Goal: Information Seeking & Learning: Learn about a topic

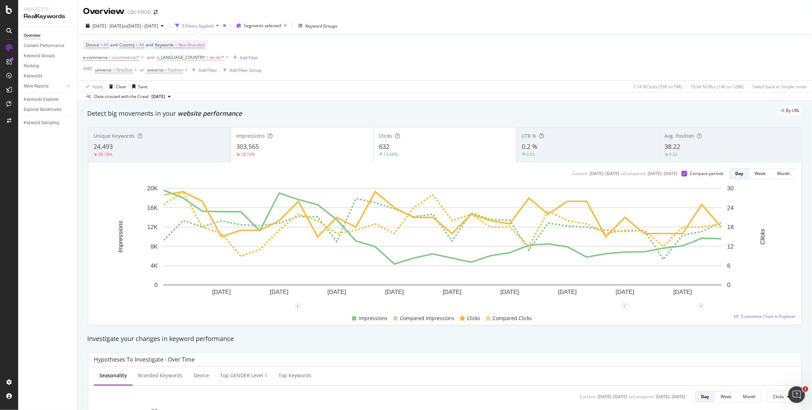
click at [215, 59] on span "de-de/*" at bounding box center [216, 58] width 15 height 10
click at [176, 89] on icon at bounding box center [177, 87] width 5 height 4
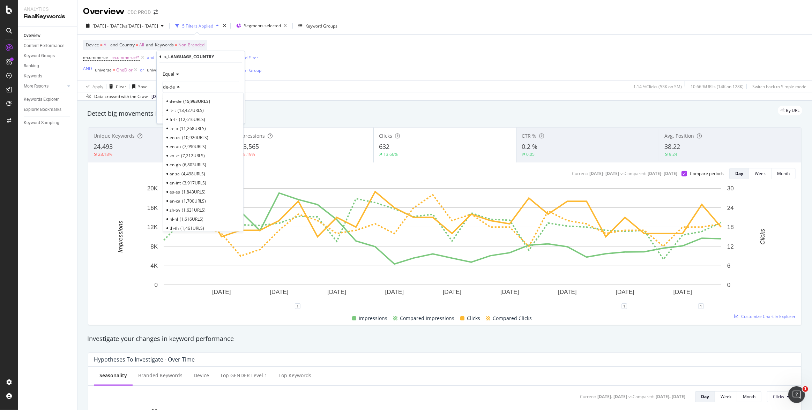
click at [187, 137] on span "10,920 URLS" at bounding box center [195, 138] width 26 height 6
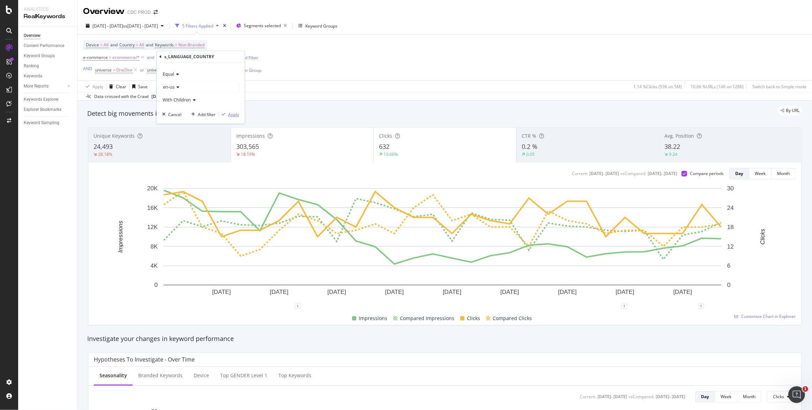
click at [234, 117] on div "Apply" at bounding box center [233, 115] width 11 height 6
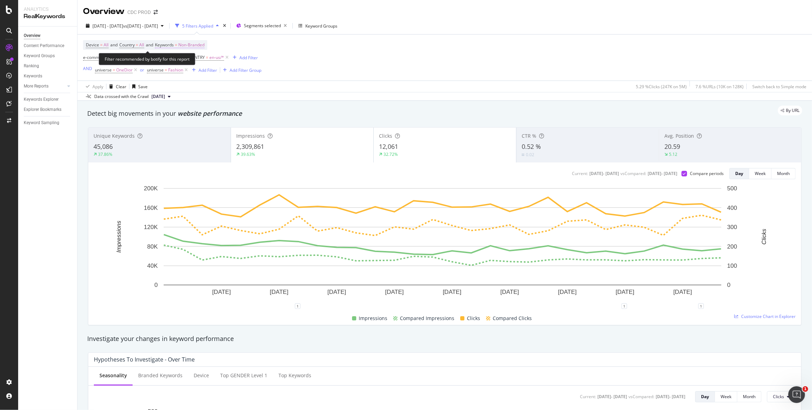
click at [198, 44] on span "Non-Branded" at bounding box center [191, 45] width 26 height 10
click at [183, 60] on span "Non-Branded" at bounding box center [179, 61] width 29 height 6
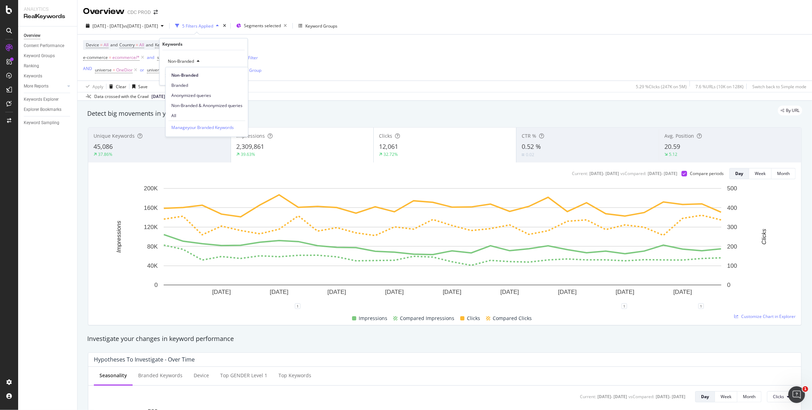
click at [182, 113] on span "All" at bounding box center [206, 115] width 71 height 6
click at [239, 77] on div "Apply" at bounding box center [236, 76] width 11 height 6
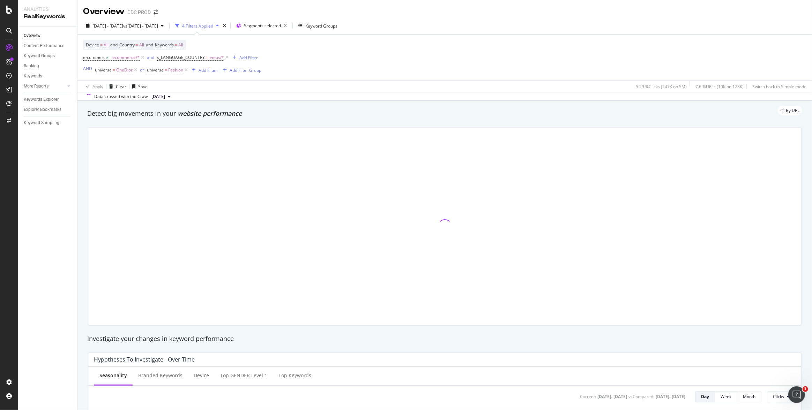
click at [364, 62] on div "Device = All and Country = All and Keywords = All e-commerce = ecommerce/* and …" at bounding box center [444, 58] width 723 height 46
click at [390, 63] on div "Device = All and Country = All and Keywords = All e-commerce = ecommerce/* and …" at bounding box center [444, 58] width 723 height 46
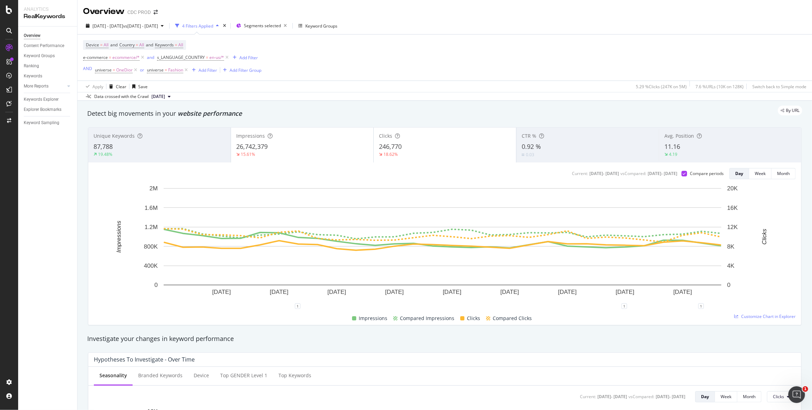
click at [402, 148] on div "246,770" at bounding box center [445, 146] width 132 height 9
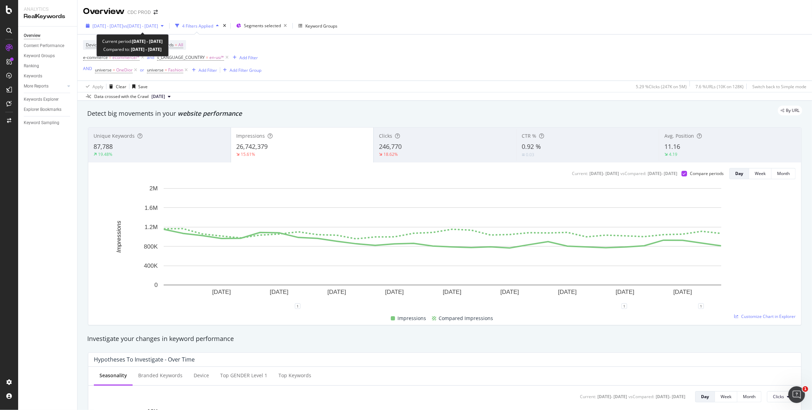
click at [123, 26] on span "[DATE] - [DATE]" at bounding box center [107, 26] width 31 height 6
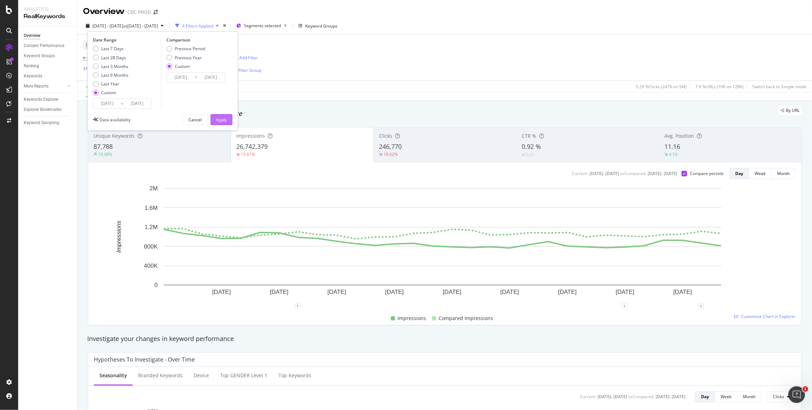
click at [223, 120] on div "Apply" at bounding box center [221, 120] width 11 height 6
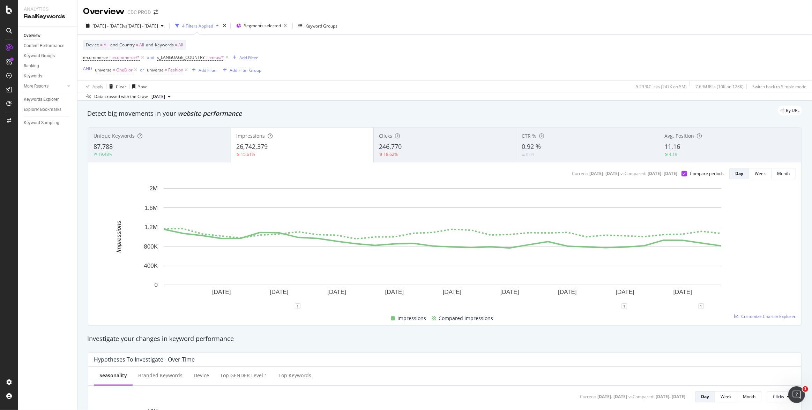
click at [387, 69] on div "Device = All and Country = All and Keywords = All e-commerce = ecommerce/* and …" at bounding box center [444, 58] width 723 height 46
click at [244, 57] on div "Add Filter" at bounding box center [248, 58] width 18 height 6
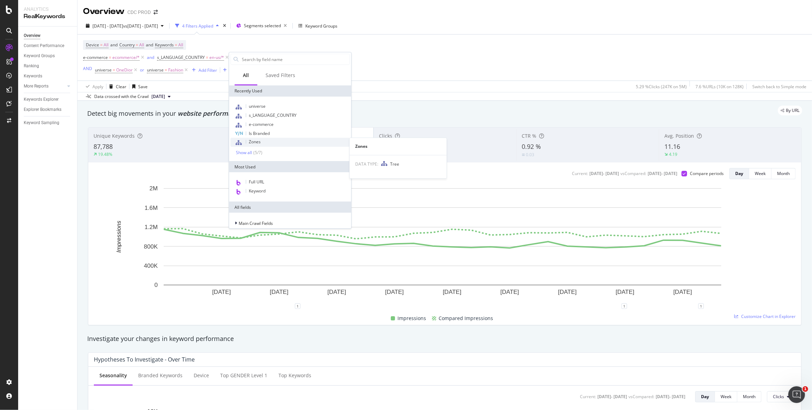
click at [264, 141] on div "Zones" at bounding box center [289, 142] width 119 height 9
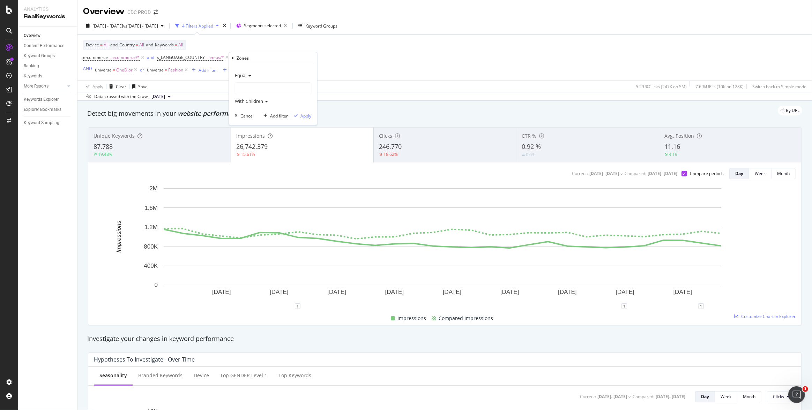
click at [248, 88] on div at bounding box center [273, 88] width 76 height 11
click at [265, 119] on span "16,520 URLS" at bounding box center [275, 121] width 26 height 6
click at [305, 116] on div "Apply" at bounding box center [305, 116] width 11 height 6
click at [226, 58] on icon at bounding box center [227, 57] width 6 height 7
click at [697, 141] on div "Avg. Position 10.83 4.13" at bounding box center [730, 144] width 142 height 31
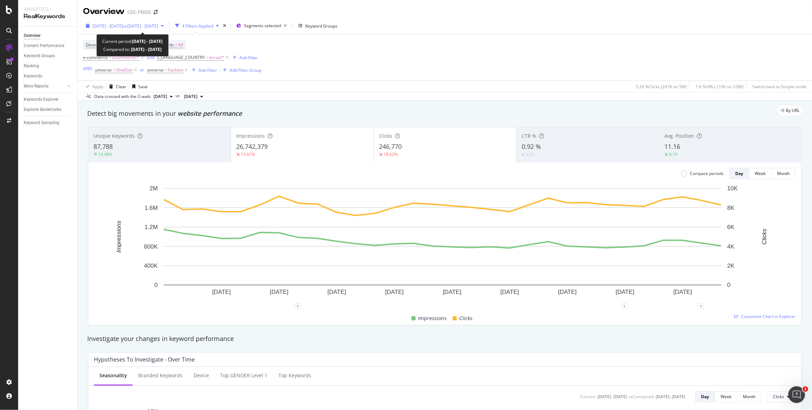
click at [123, 25] on span "[DATE] - [DATE]" at bounding box center [107, 26] width 31 height 6
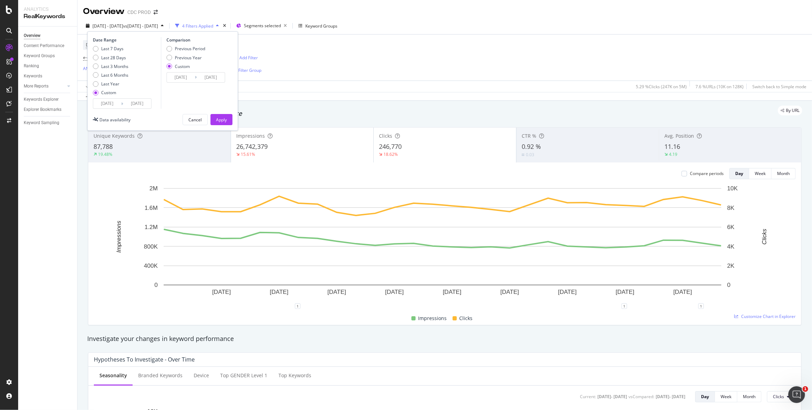
click at [110, 102] on input "[DATE]" at bounding box center [107, 104] width 28 height 10
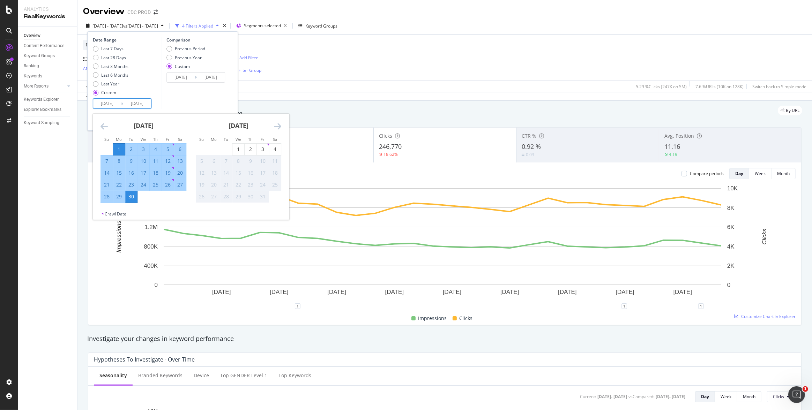
click at [120, 147] on div "1" at bounding box center [119, 149] width 12 height 7
click at [120, 148] on div "1" at bounding box center [119, 149] width 12 height 7
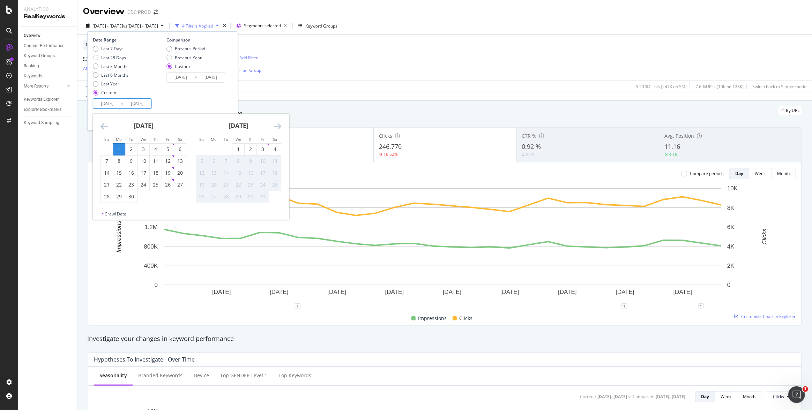
click at [118, 102] on input "[DATE]" at bounding box center [107, 104] width 28 height 10
click at [119, 146] on div "1" at bounding box center [119, 149] width 12 height 7
click at [181, 150] on div "6" at bounding box center [180, 149] width 12 height 7
type input "2025/09/06"
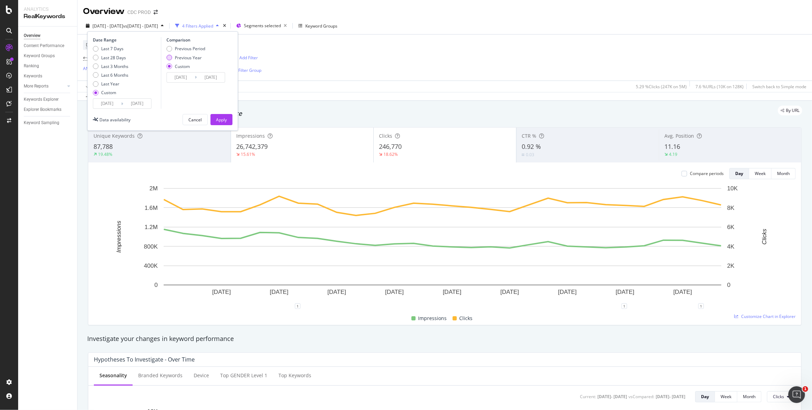
click at [200, 57] on div "Previous Year" at bounding box center [188, 58] width 27 height 6
type input "2024/09/02"
type input "2024/09/07"
click at [221, 119] on div "Apply" at bounding box center [221, 120] width 11 height 6
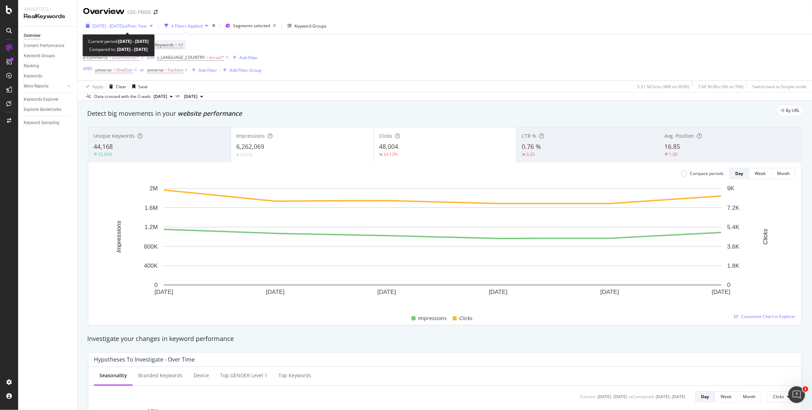
click at [119, 27] on span "2025 Sep. 1st - Sep. 6th" at bounding box center [107, 26] width 31 height 6
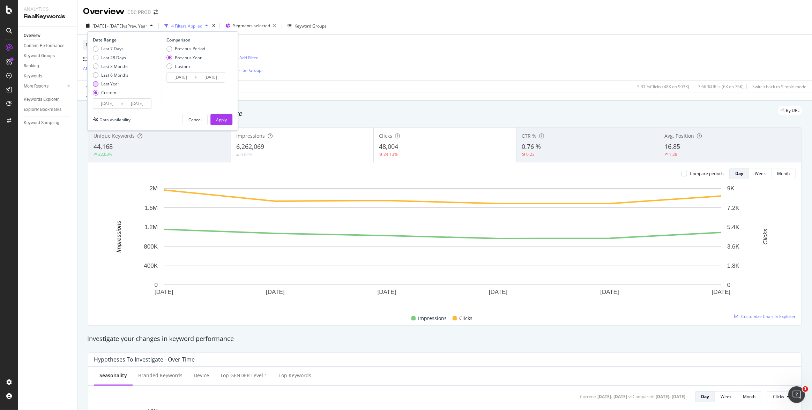
click at [117, 84] on div "Last Year" at bounding box center [110, 84] width 18 height 6
type input "2024/10/05"
type input "2025/10/04"
type input "2023/10/07"
type input "2024/10/05"
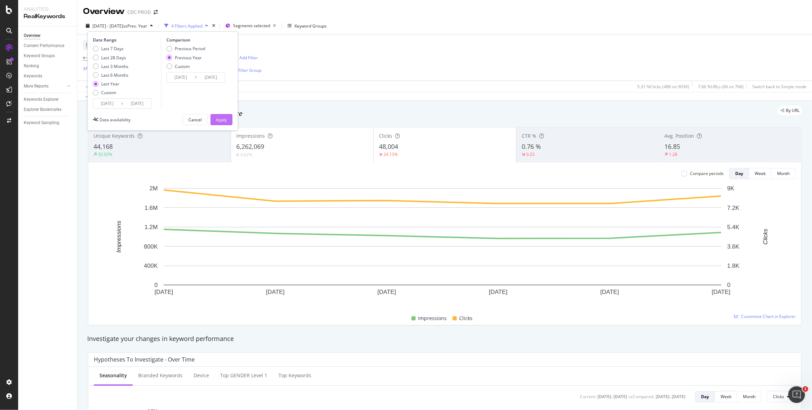
click at [225, 120] on div "Apply" at bounding box center [221, 120] width 11 height 6
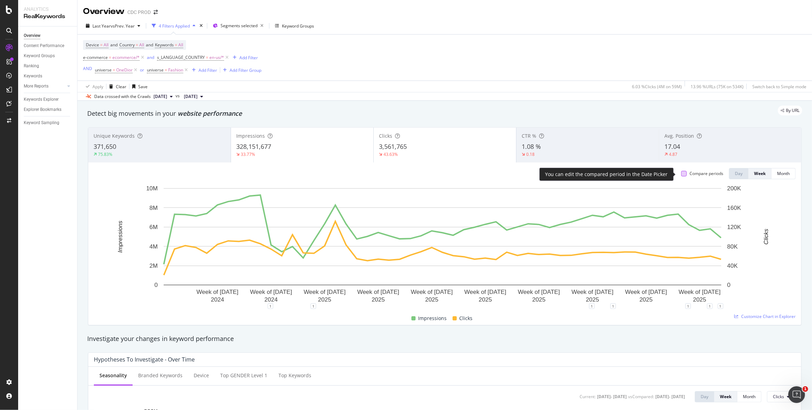
click at [681, 174] on div at bounding box center [684, 174] width 6 height 6
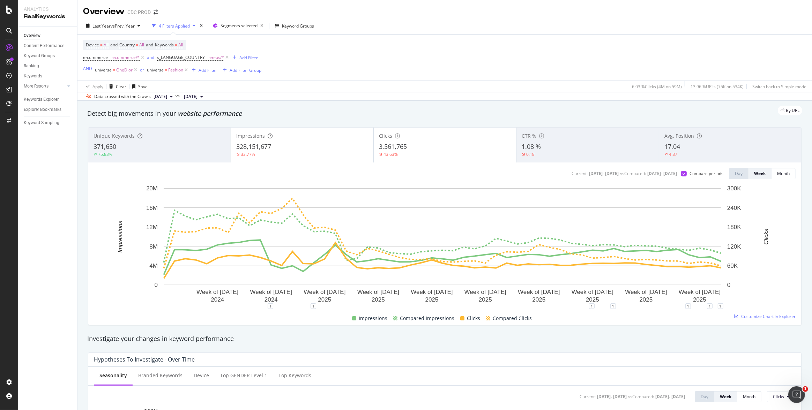
click at [411, 141] on div "Clicks 3,561,765 43.63%" at bounding box center [445, 144] width 142 height 31
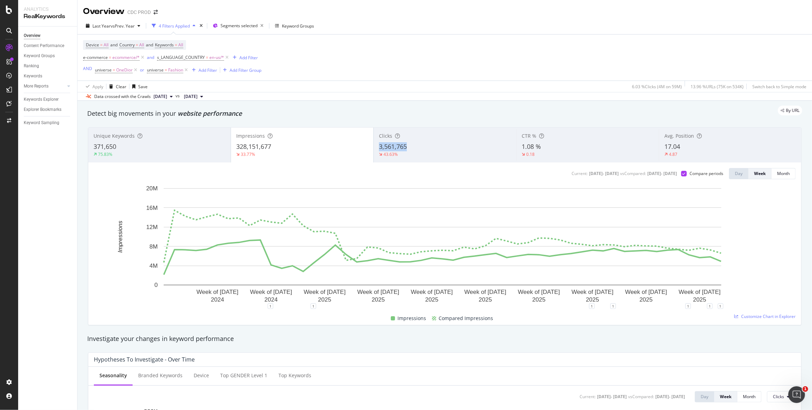
click at [428, 143] on div "3,561,765" at bounding box center [445, 146] width 132 height 9
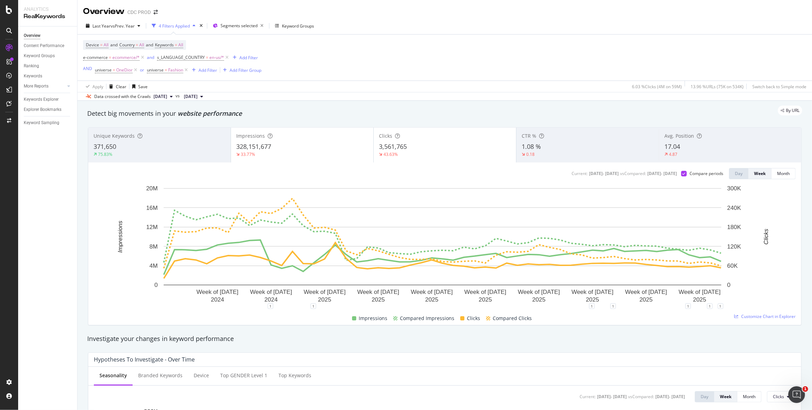
click at [328, 151] on div "328,151,677" at bounding box center [302, 146] width 132 height 9
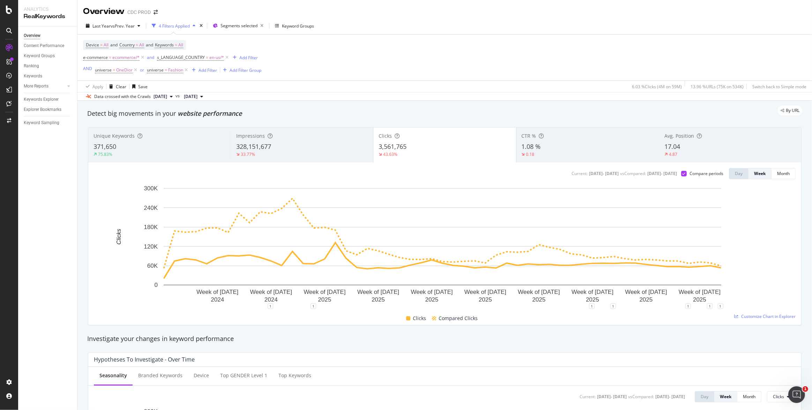
click at [531, 146] on span "1.08 %" at bounding box center [531, 146] width 19 height 8
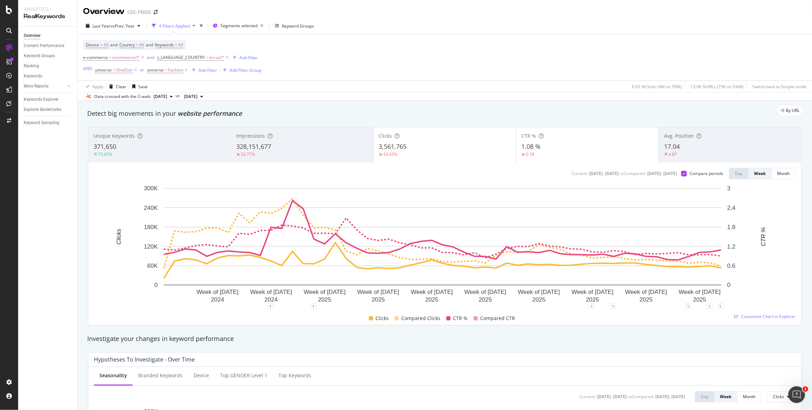
click at [432, 153] on div "43.63%" at bounding box center [445, 154] width 132 height 6
